Goal: Information Seeking & Learning: Learn about a topic

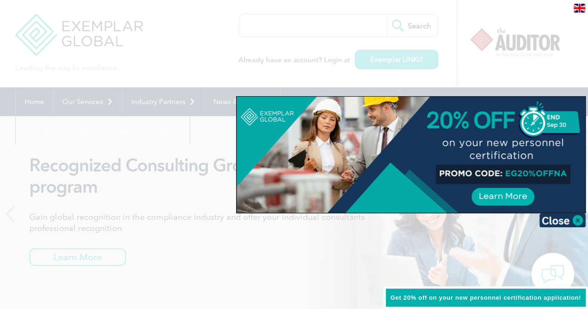
click at [191, 260] on div at bounding box center [294, 154] width 588 height 309
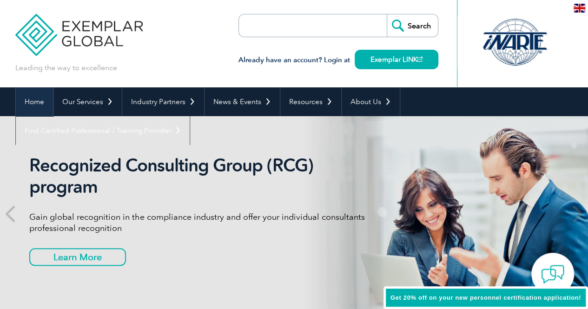
click at [40, 103] on link "Home" at bounding box center [34, 101] width 37 height 29
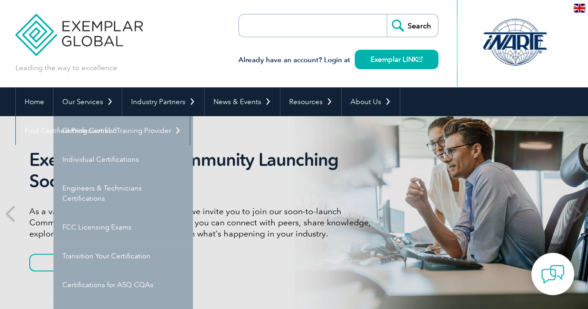
click at [85, 102] on link "Our Services" at bounding box center [87, 101] width 68 height 29
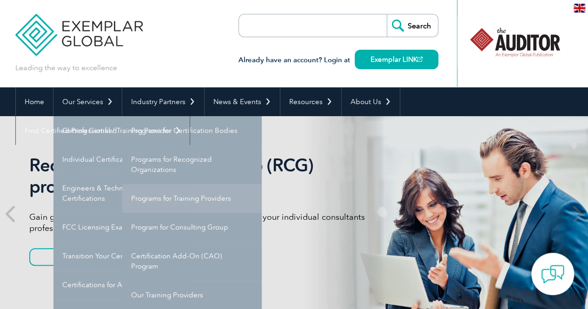
click at [169, 200] on link "Programs for Training Providers" at bounding box center [191, 198] width 139 height 29
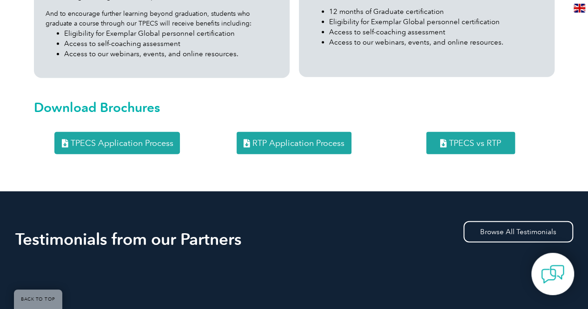
scroll to position [1054, 0]
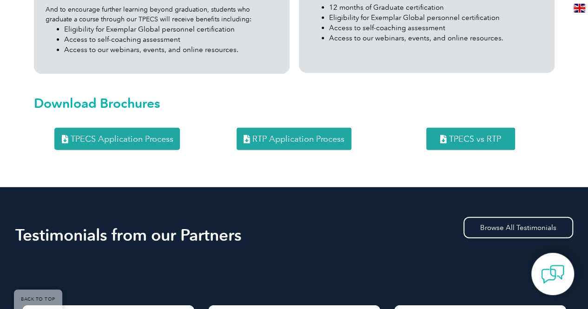
click at [137, 135] on span "TPECS Application Process" at bounding box center [121, 139] width 103 height 8
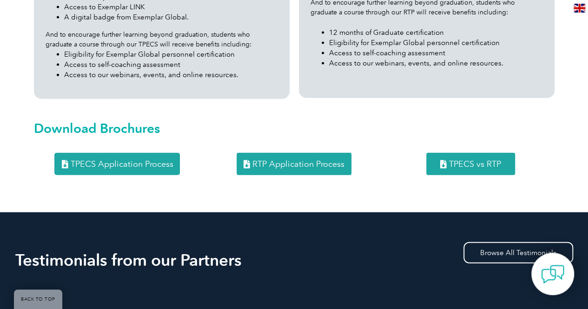
scroll to position [1019, 0]
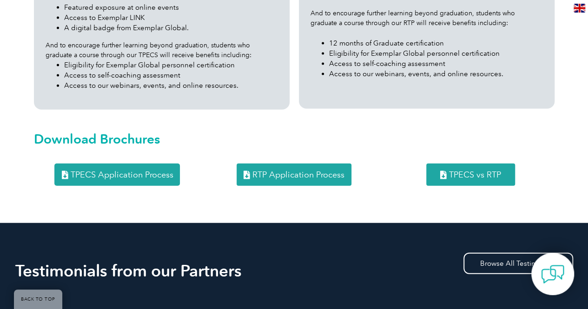
click at [302, 171] on span "RTP Application Process" at bounding box center [298, 175] width 92 height 8
click at [460, 171] on span "TPECS vs RTP" at bounding box center [475, 175] width 52 height 8
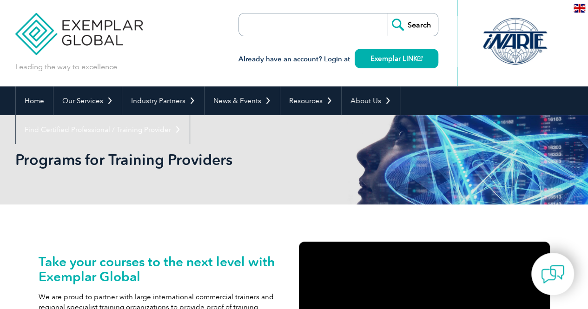
scroll to position [0, 0]
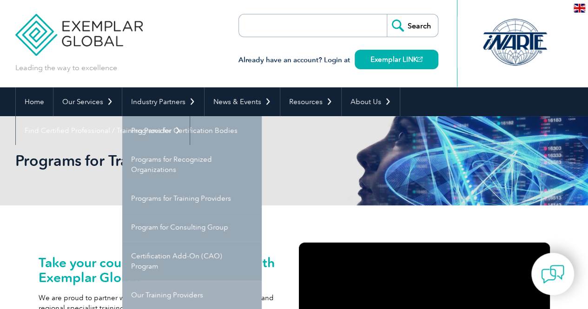
click at [180, 290] on link "Our Training Providers" at bounding box center [191, 295] width 139 height 29
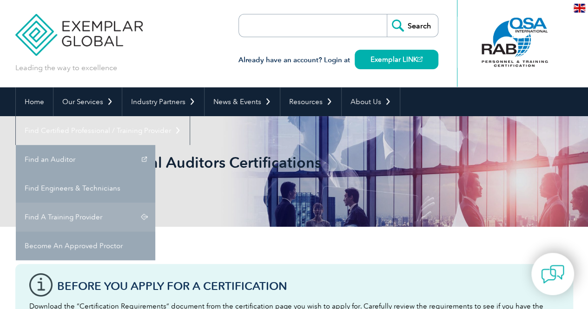
click at [155, 203] on link "Find A Training Provider" at bounding box center [85, 217] width 139 height 29
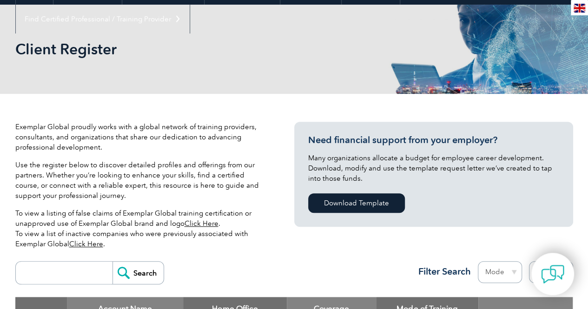
scroll to position [136, 0]
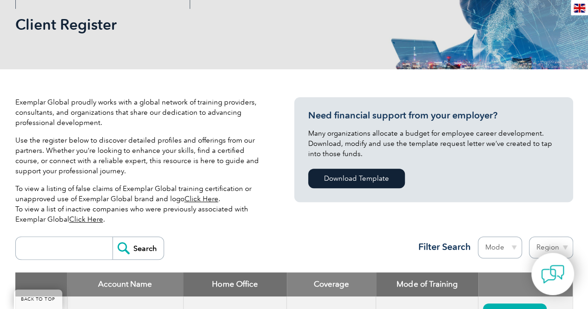
click at [94, 220] on link "Click Here" at bounding box center [86, 219] width 34 height 8
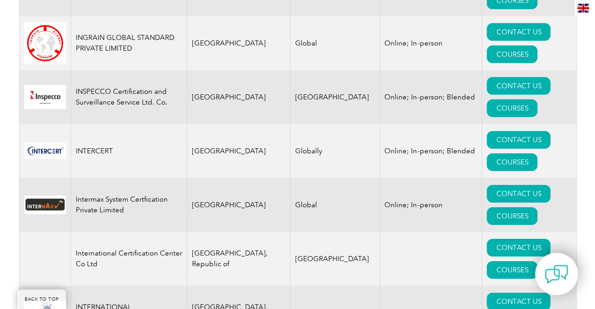
scroll to position [6728, 0]
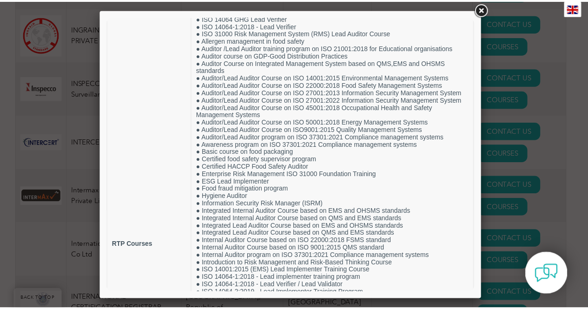
scroll to position [0, 0]
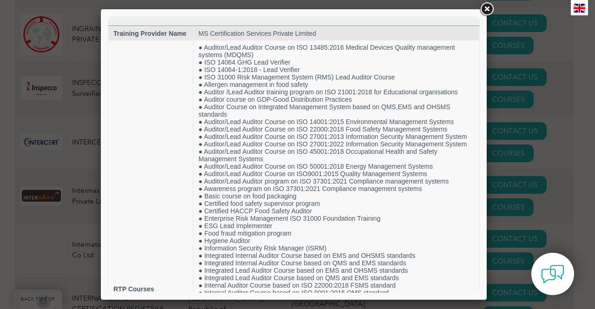
click at [486, 11] on link at bounding box center [486, 9] width 17 height 17
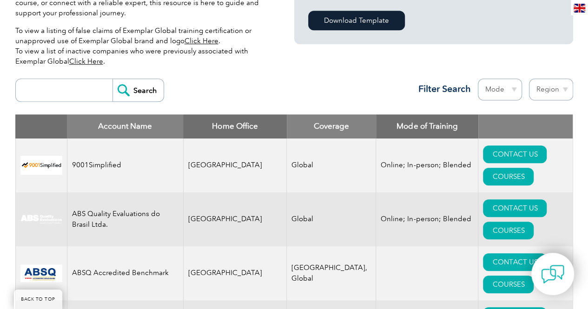
scroll to position [282, 0]
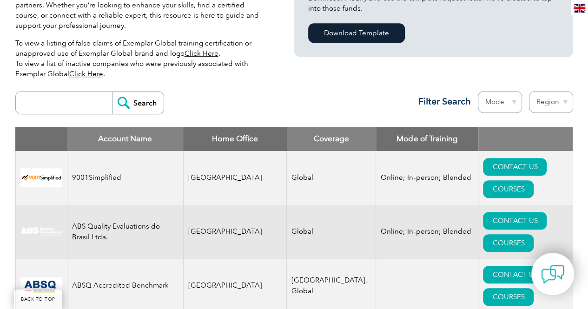
click at [513, 99] on select "Mode Online In-person Blended" at bounding box center [500, 102] width 44 height 22
click at [565, 99] on select "Region Australia Bahrain Bangladesh Brazil Canada Colombia Dominican Republic E…" at bounding box center [551, 102] width 44 height 22
select select "India"
click at [529, 91] on select "Region Australia Bahrain Bangladesh Brazil Canada Colombia Dominican Republic E…" at bounding box center [551, 102] width 44 height 22
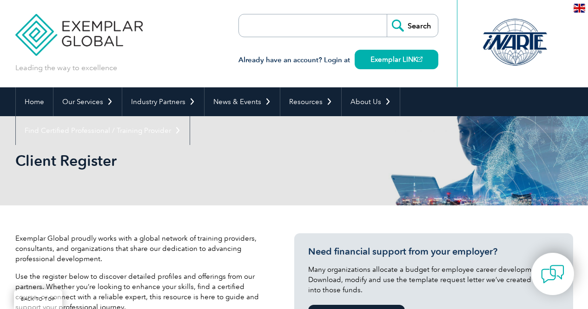
select select "[GEOGRAPHIC_DATA]"
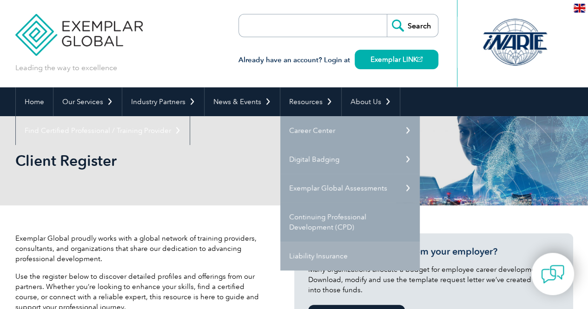
click at [320, 266] on link "Liability Insurance" at bounding box center [349, 256] width 139 height 29
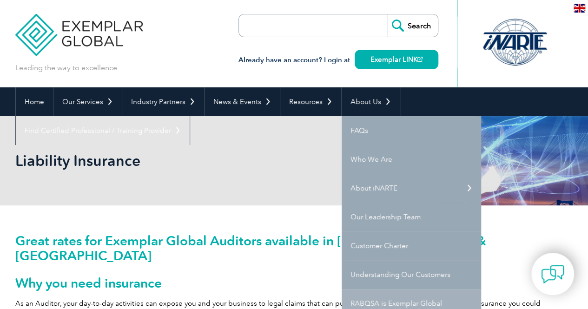
click at [373, 297] on link "RABQSA is Exemplar Global" at bounding box center [411, 303] width 139 height 29
